Goal: Information Seeking & Learning: Learn about a topic

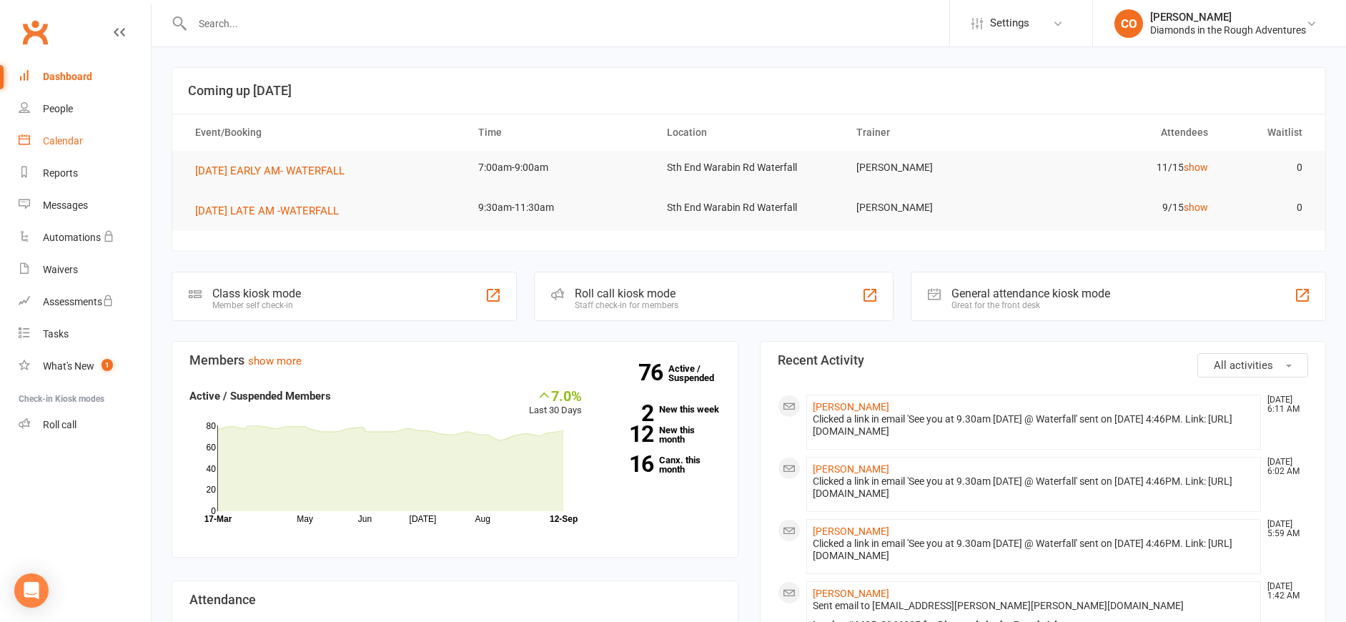
click at [81, 147] on div "Calendar" at bounding box center [63, 140] width 40 height 11
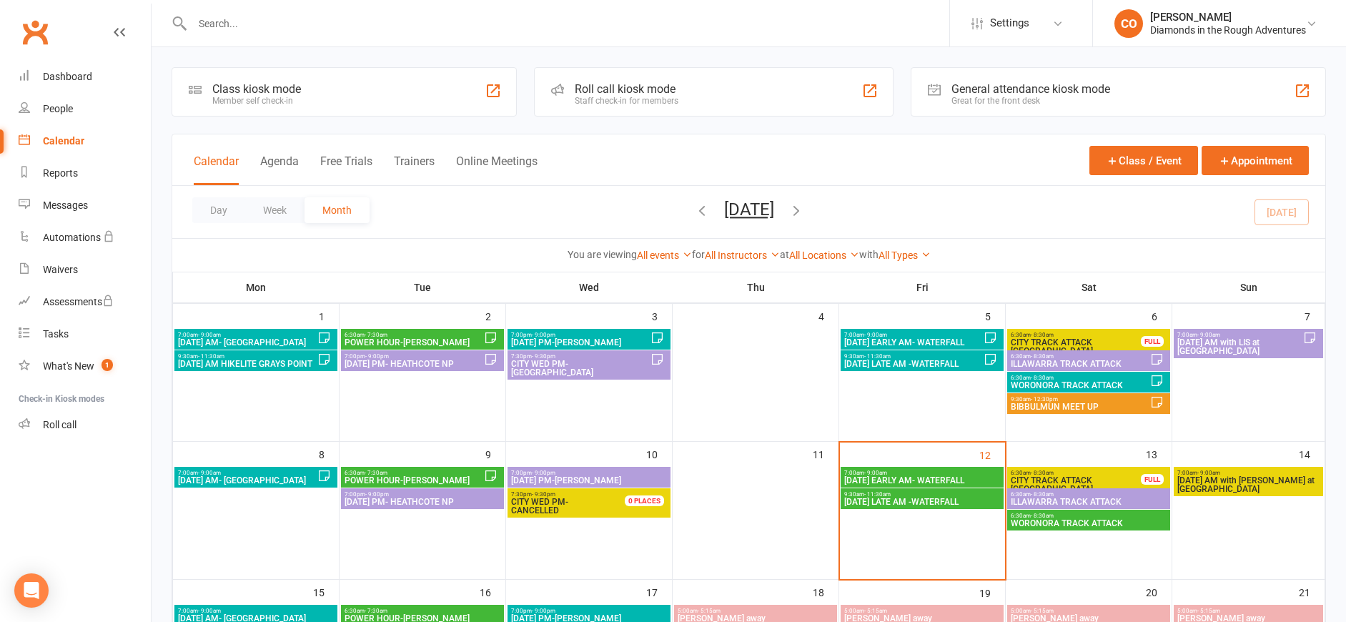
click at [894, 332] on span "7:00am - 9:00am" at bounding box center [914, 335] width 140 height 6
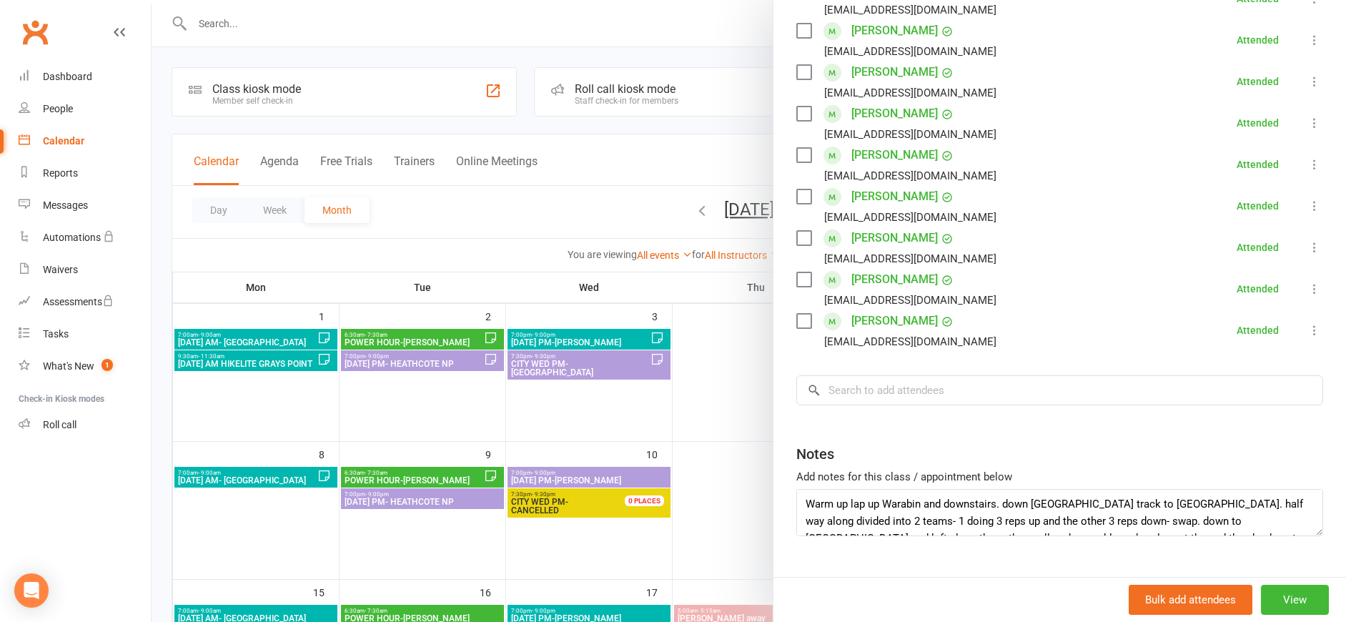
scroll to position [402, 0]
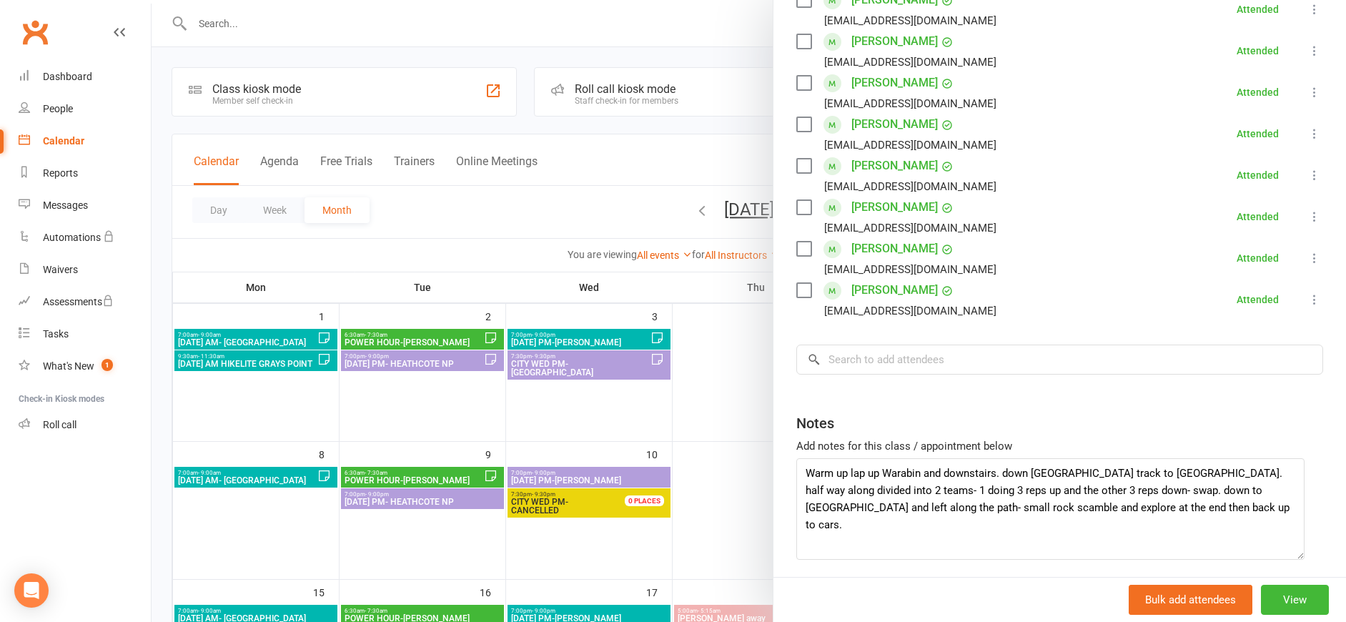
drag, startPoint x: 1290, startPoint y: 500, endPoint x: 1292, endPoint y: 554, distance: 54.4
click at [1292, 554] on textarea "Warm up lap up Warabin and downstairs. down [GEOGRAPHIC_DATA] track to [GEOGRAP…" at bounding box center [1050, 509] width 508 height 102
click at [719, 122] on div at bounding box center [749, 311] width 1195 height 622
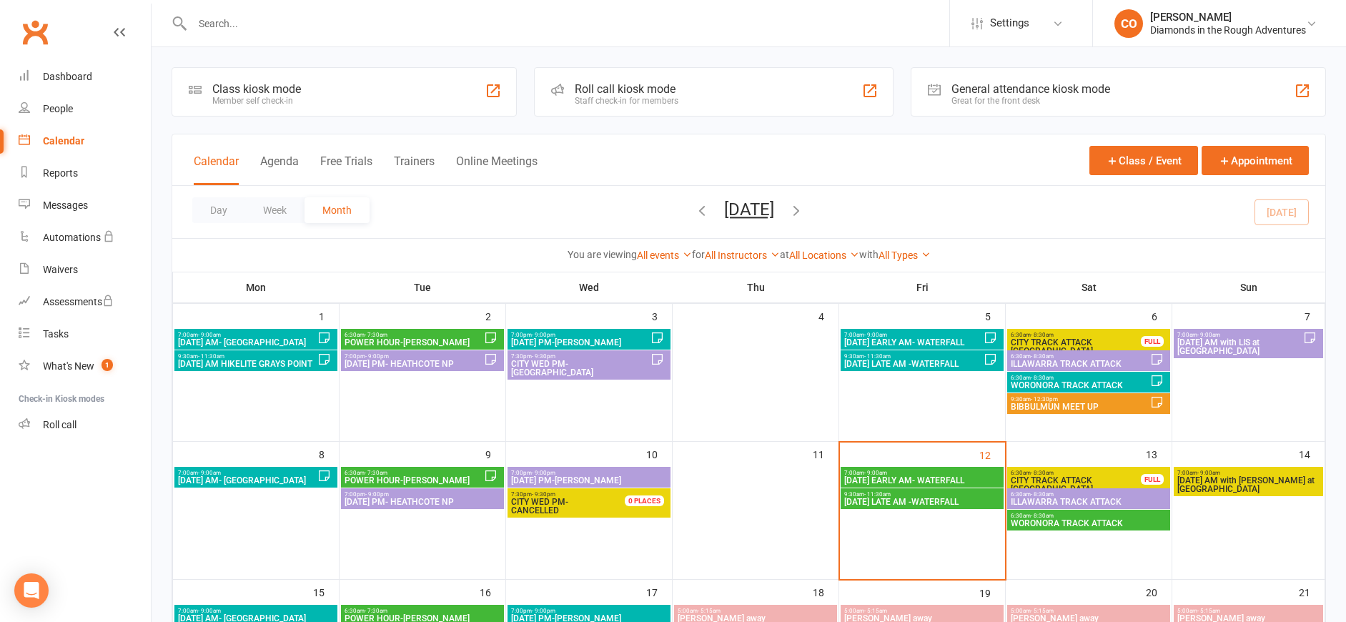
click at [908, 362] on span "[DATE] LATE AM -WATERFALL" at bounding box center [914, 364] width 140 height 9
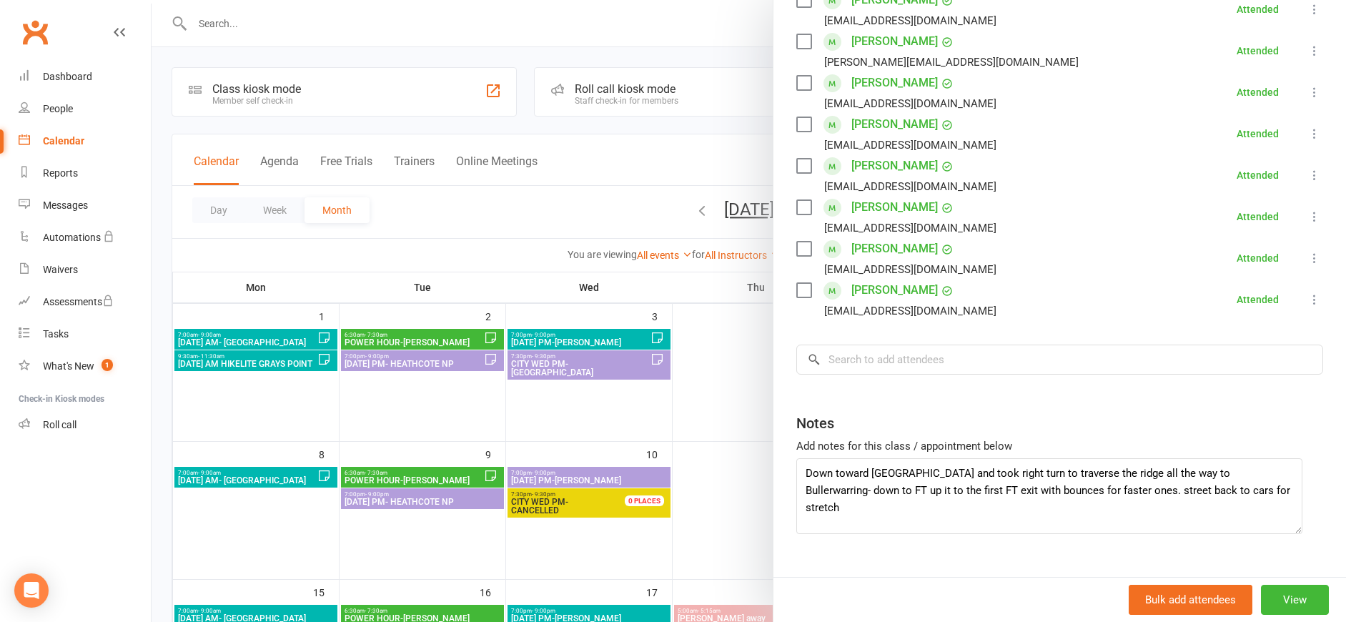
drag, startPoint x: 1293, startPoint y: 503, endPoint x: 1293, endPoint y: 531, distance: 28.6
click at [1293, 531] on textarea "Down toward [GEOGRAPHIC_DATA] and took right turn to traverse the ridge all the…" at bounding box center [1049, 496] width 506 height 76
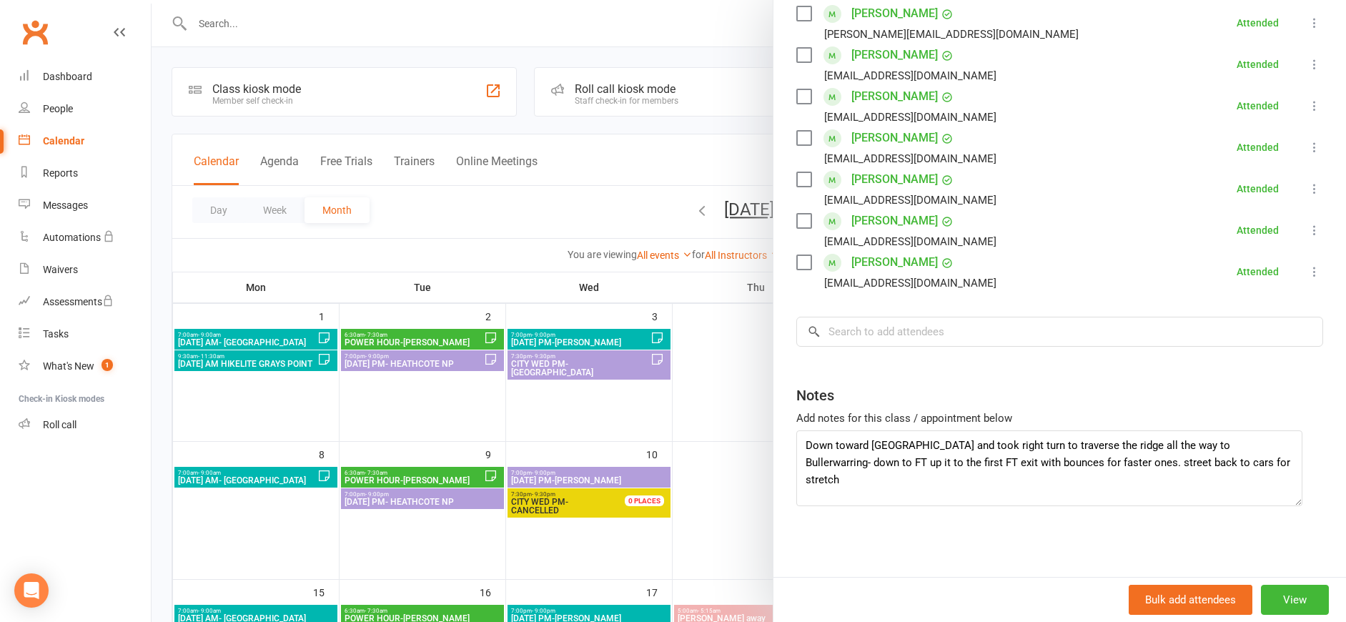
scroll to position [430, 0]
click at [683, 129] on div at bounding box center [749, 311] width 1195 height 622
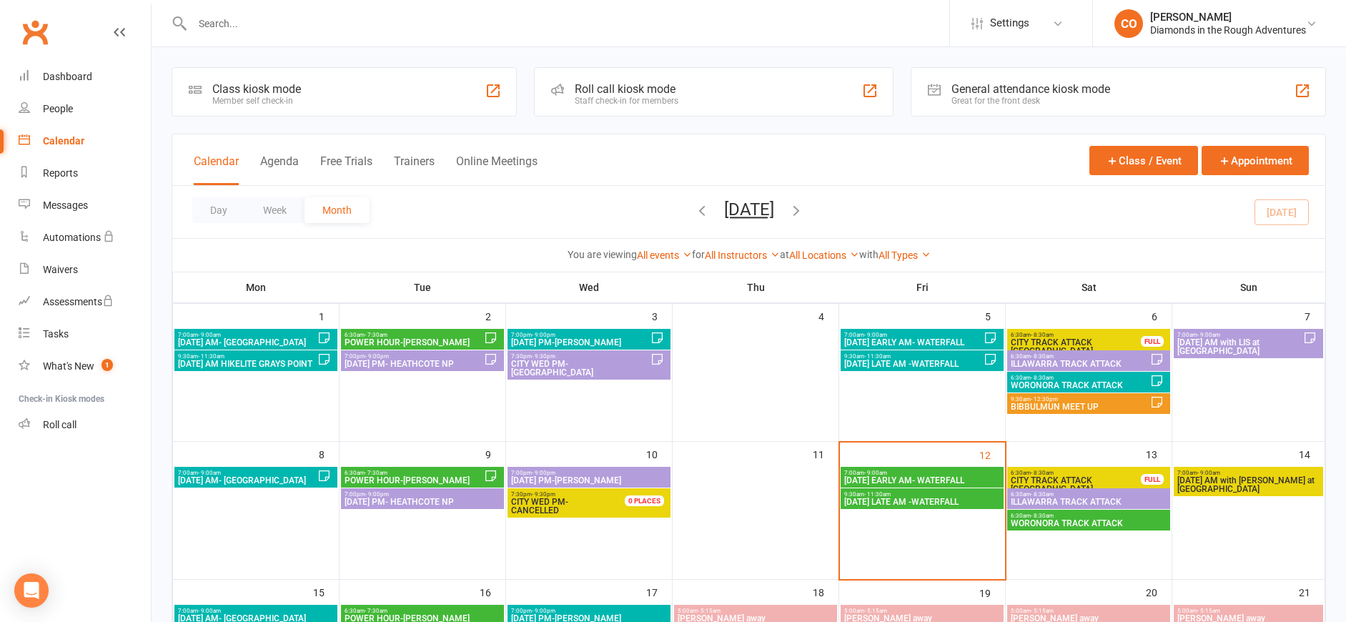
click at [877, 476] on span "[DATE] EARLY AM- WATERFALL" at bounding box center [922, 480] width 157 height 9
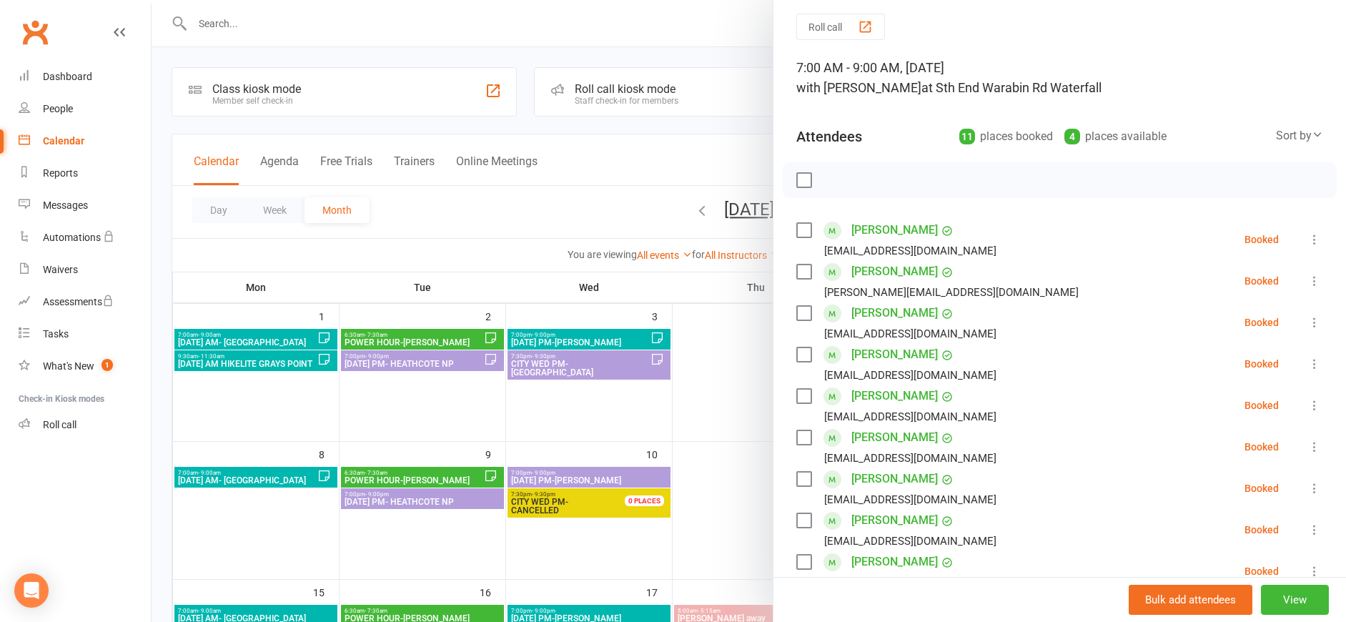
scroll to position [44, 0]
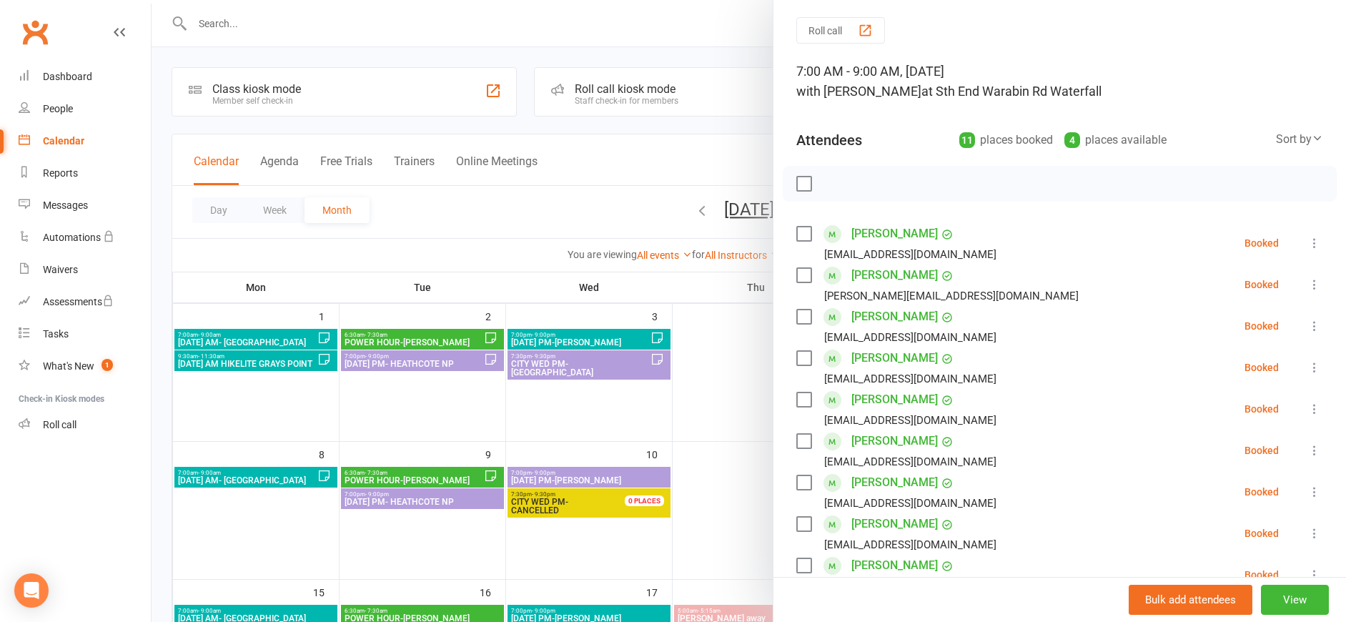
click at [653, 164] on div at bounding box center [749, 311] width 1195 height 622
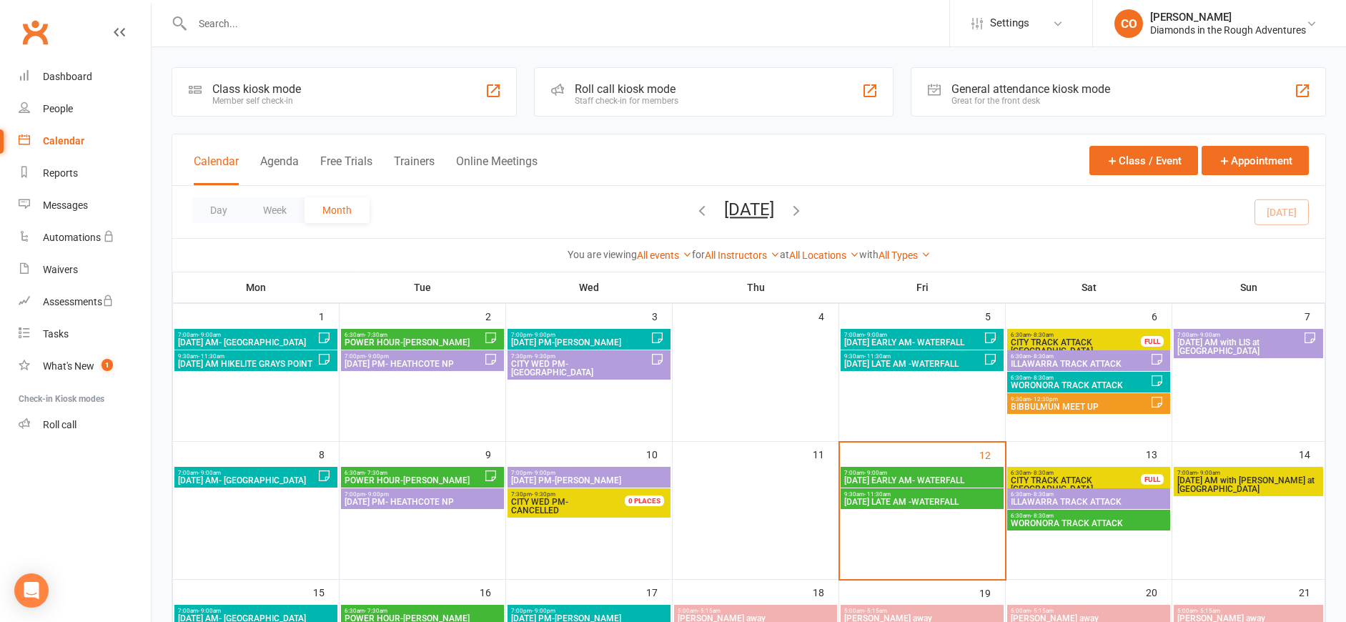
click at [887, 501] on span "[DATE] LATE AM -WATERFALL" at bounding box center [922, 502] width 157 height 9
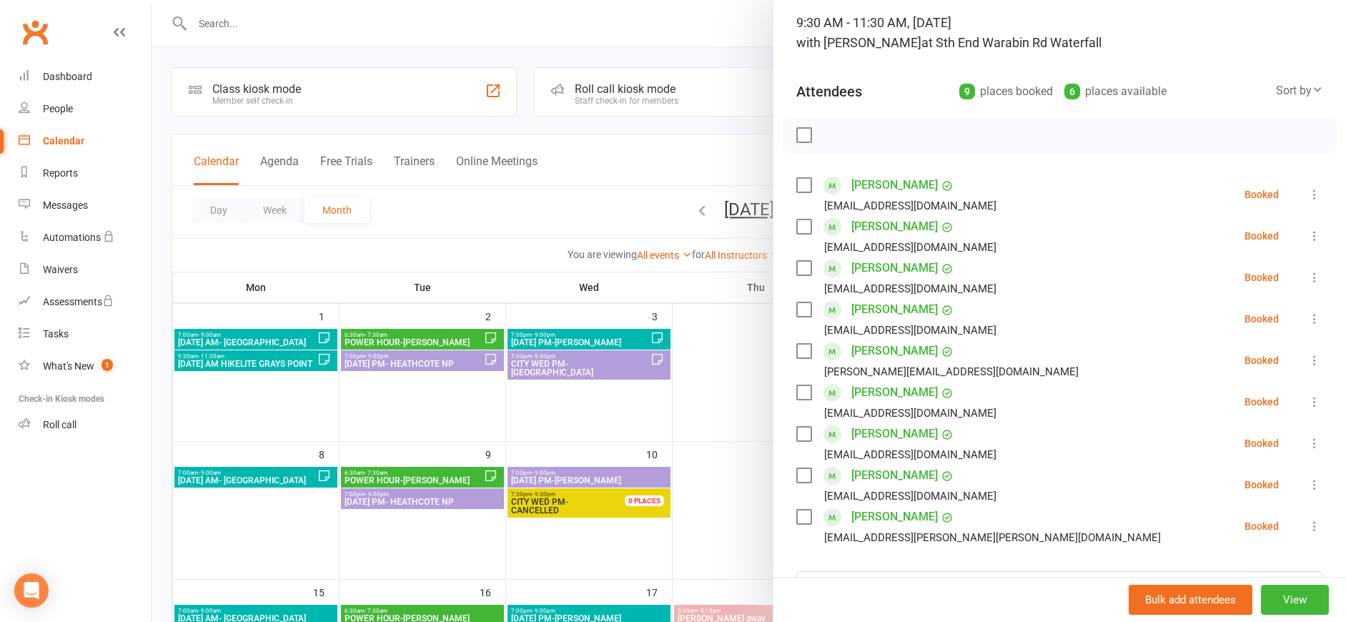
scroll to position [92, 0]
